Goal: Check status: Check status

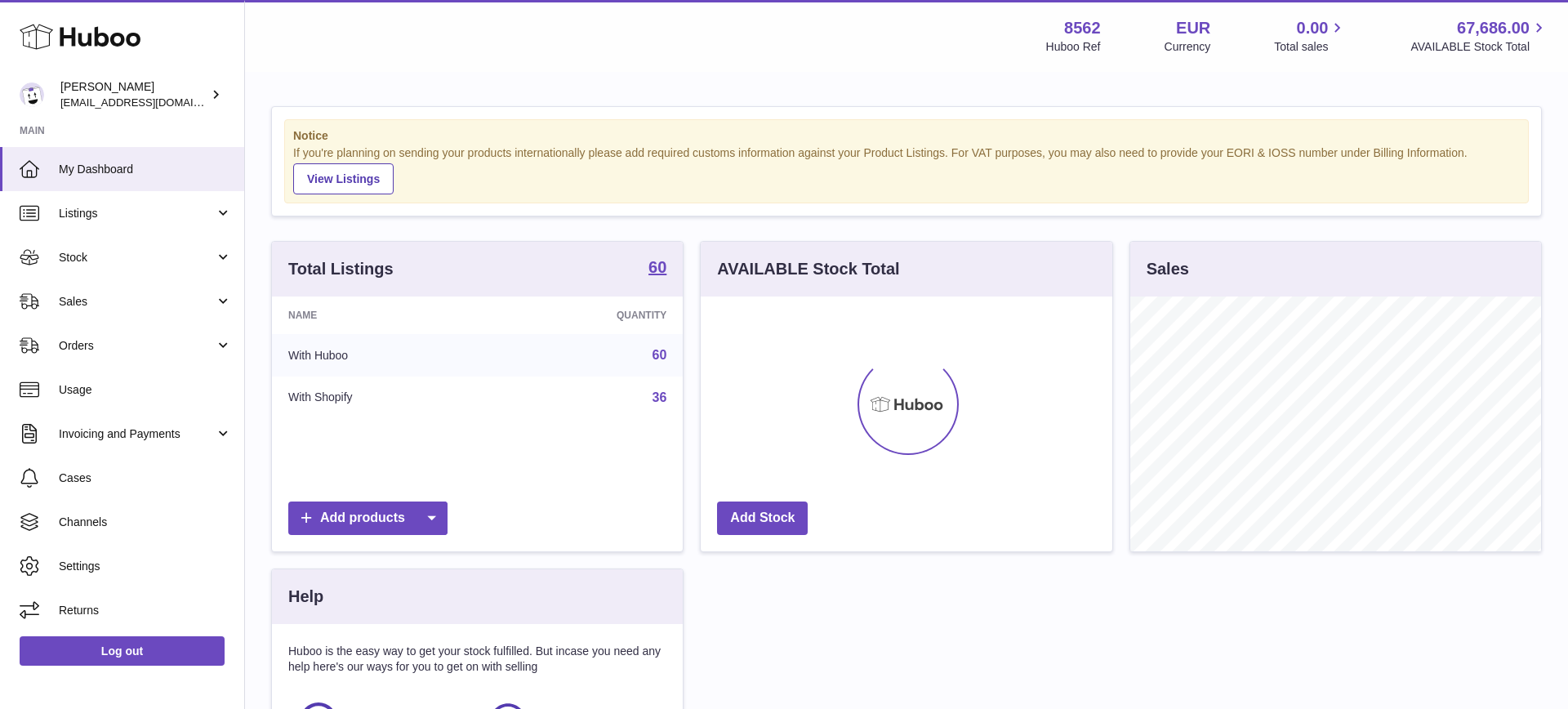
scroll to position [255, 411]
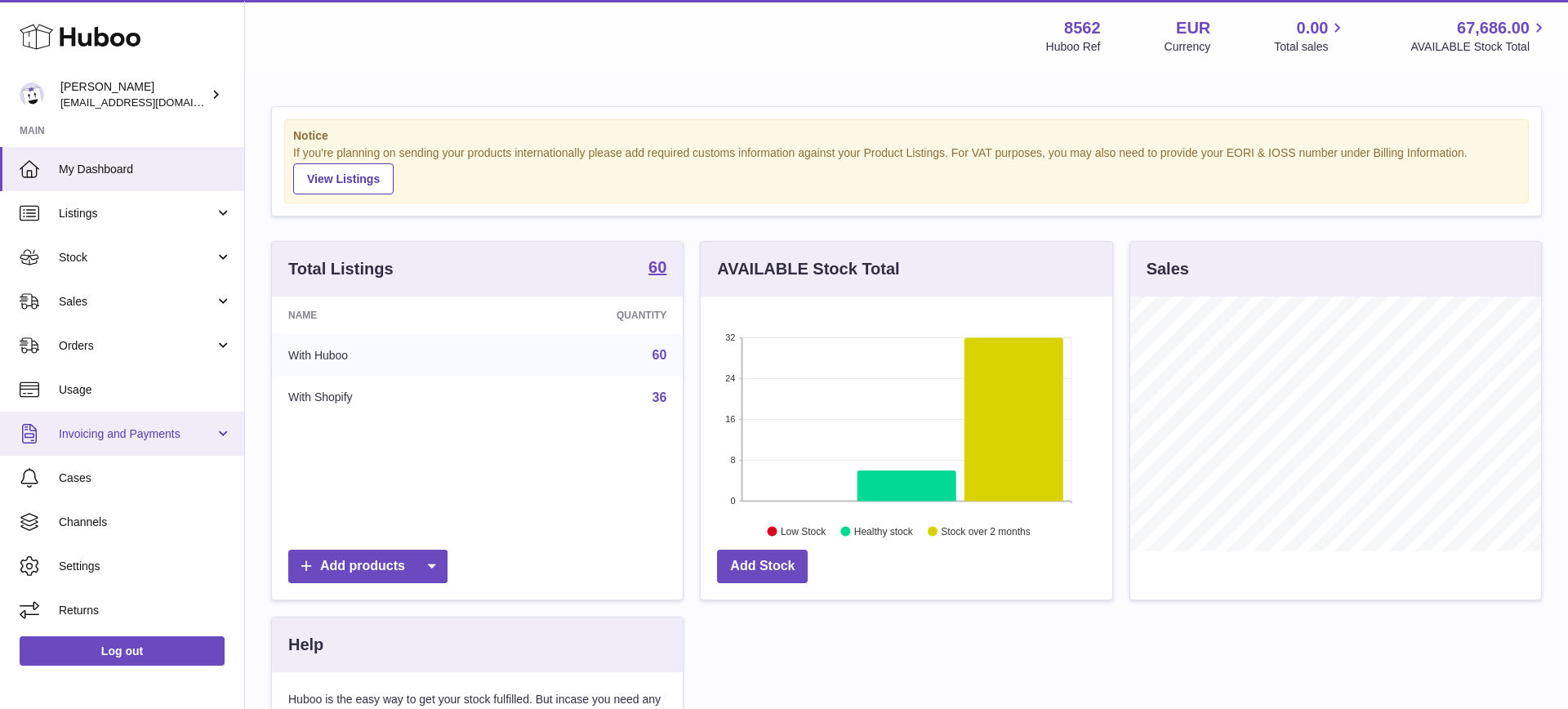
click at [106, 435] on span "Invoicing and Payments" at bounding box center [136, 434] width 156 height 15
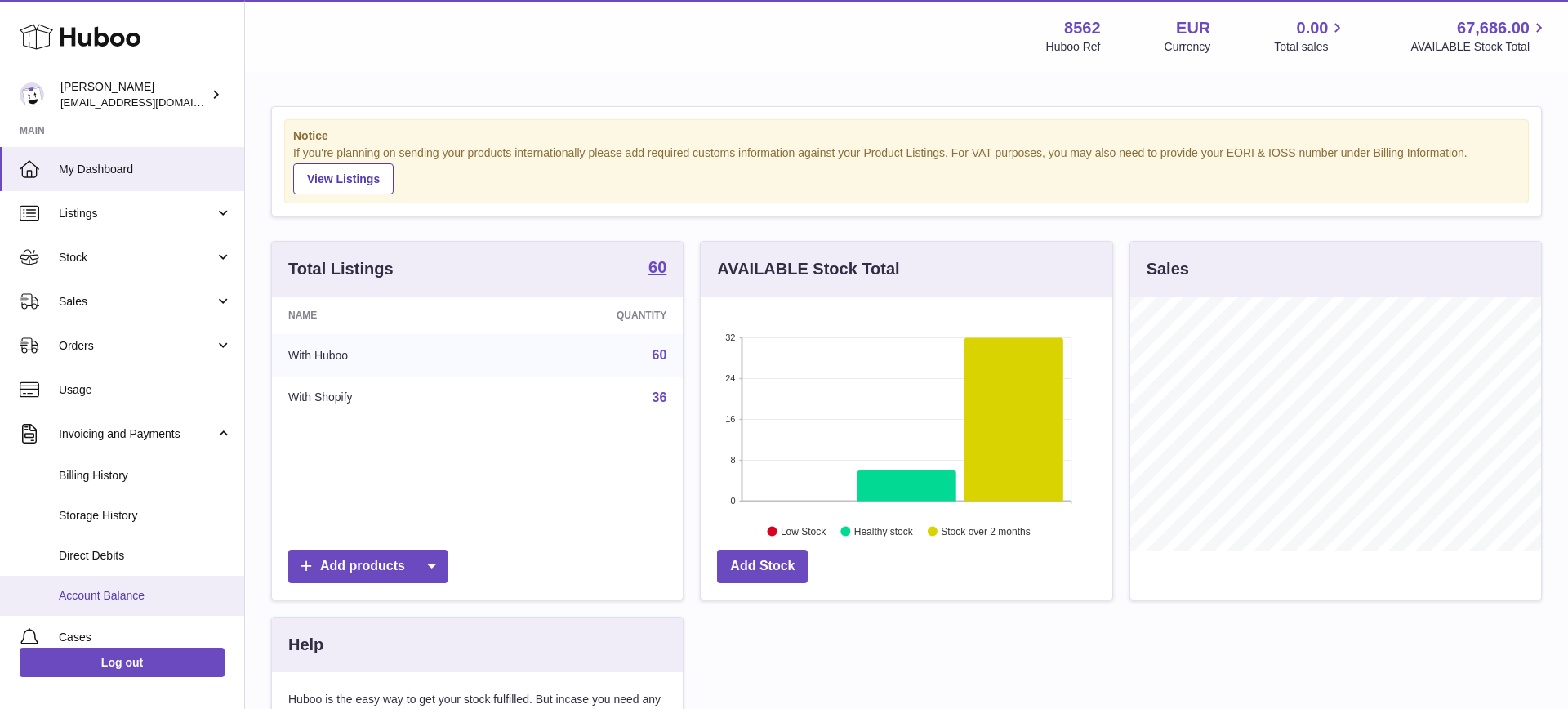
click at [107, 588] on span "Account Balance" at bounding box center [144, 596] width 173 height 15
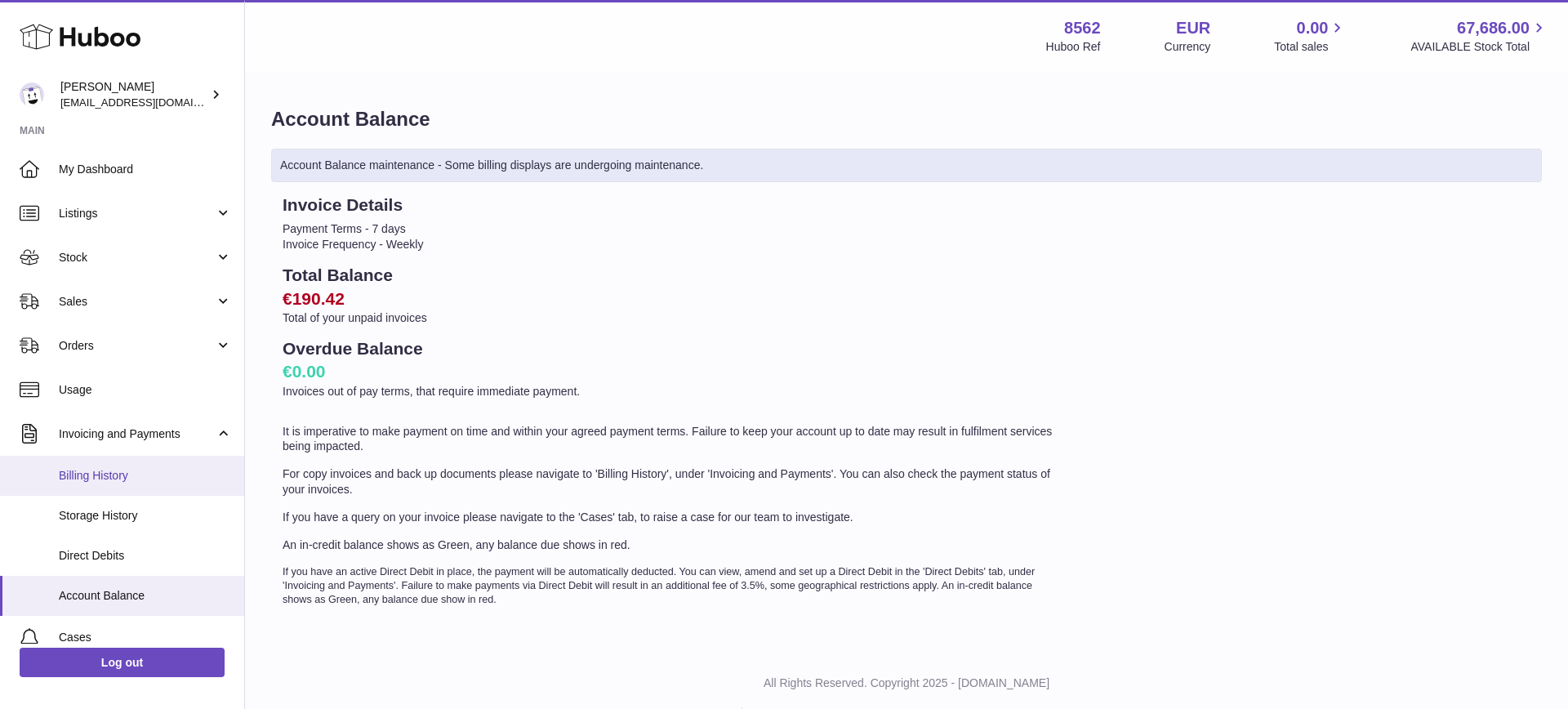
click at [90, 477] on span "Billing History" at bounding box center [144, 476] width 173 height 15
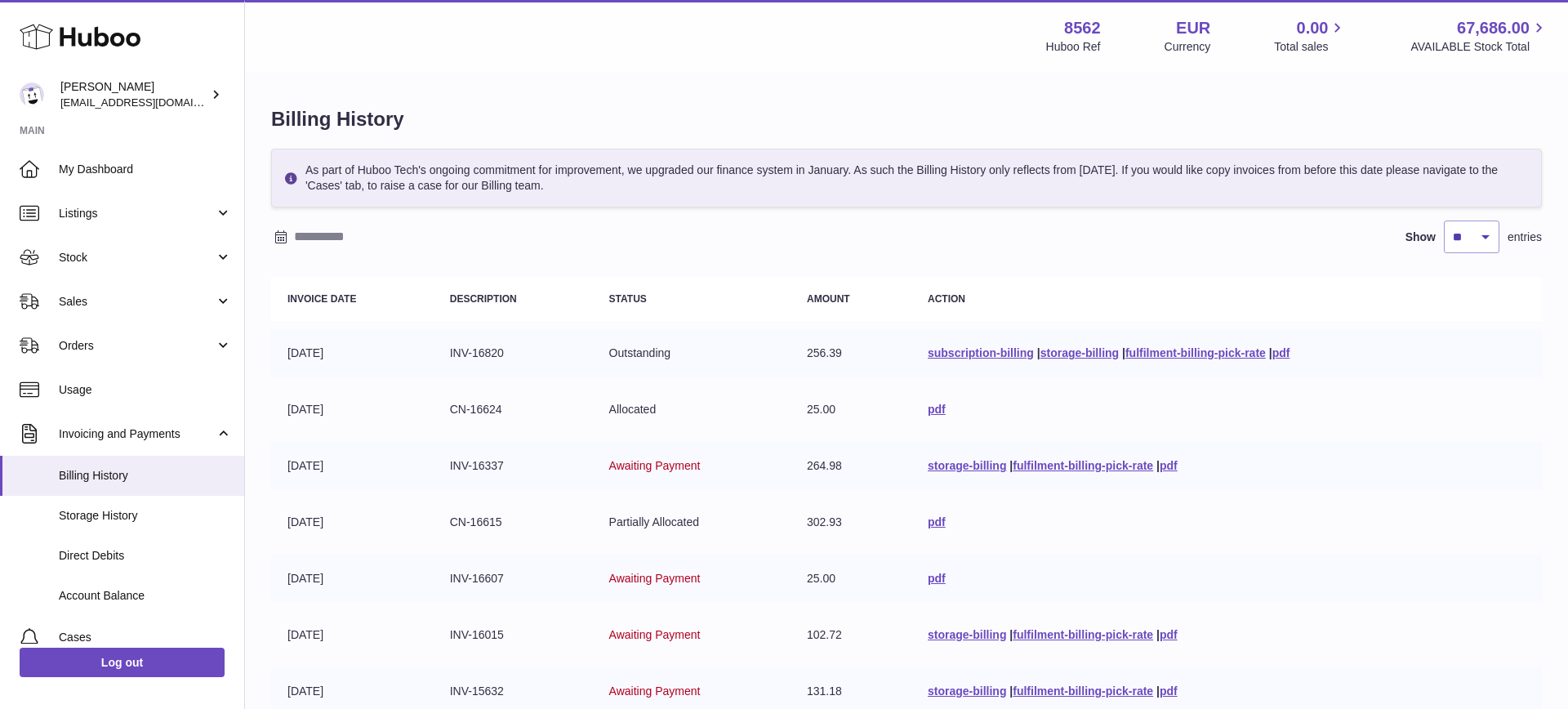
click at [728, 89] on div "Billing History As part of Huboo Tech's ongoing commitment for improvement, we …" at bounding box center [906, 520] width 1323 height 893
click at [632, 84] on div "Billing History As part of Huboo Tech's ongoing commitment for improvement, we …" at bounding box center [906, 520] width 1323 height 893
